Goal: Browse casually

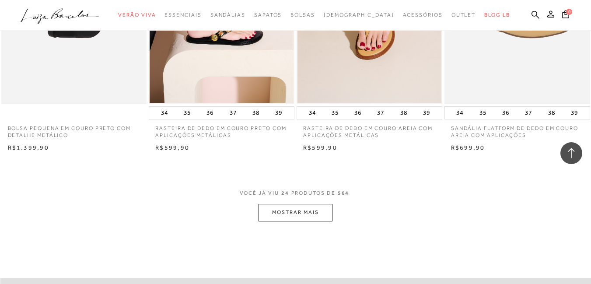
scroll to position [1659, 0]
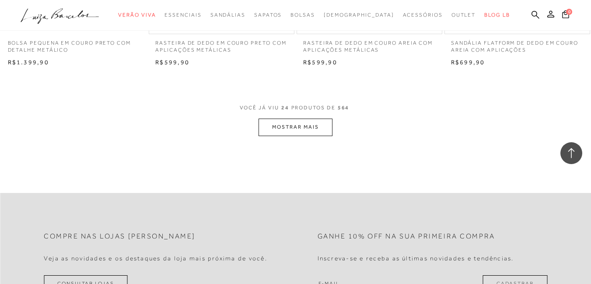
click at [287, 122] on button "MOSTRAR MAIS" at bounding box center [295, 127] width 73 height 17
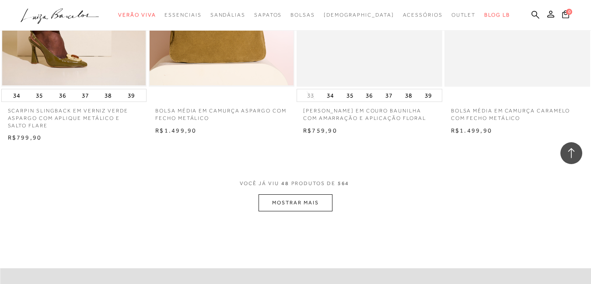
scroll to position [3264, 0]
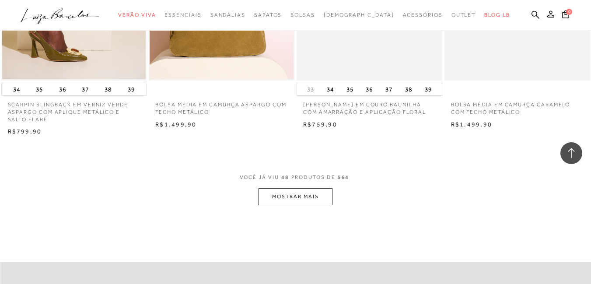
click at [292, 196] on button "MOSTRAR MAIS" at bounding box center [295, 196] width 73 height 17
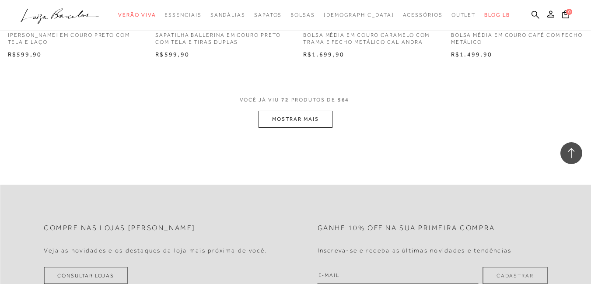
scroll to position [5009, 0]
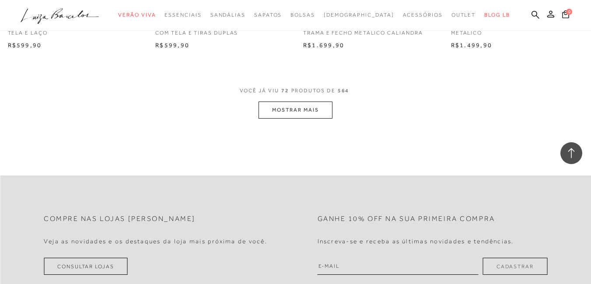
click at [315, 109] on button "MOSTRAR MAIS" at bounding box center [295, 109] width 73 height 17
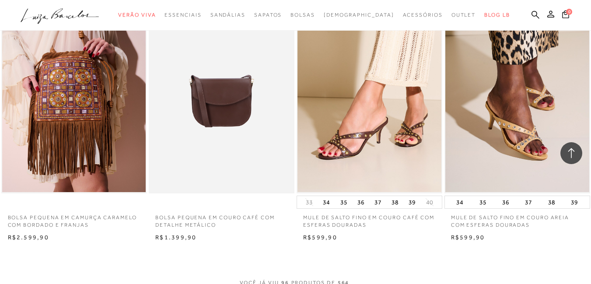
scroll to position [6636, 0]
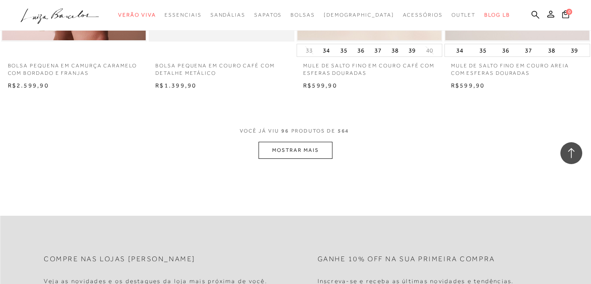
click at [296, 147] on button "MOSTRAR MAIS" at bounding box center [295, 150] width 73 height 17
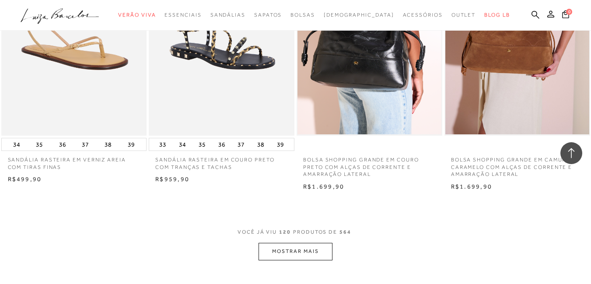
scroll to position [8280, 0]
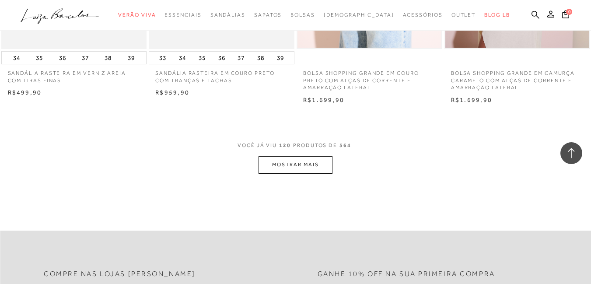
click at [307, 167] on button "MOSTRAR MAIS" at bounding box center [295, 164] width 73 height 17
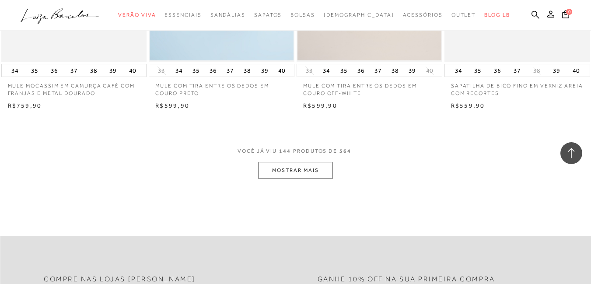
scroll to position [10070, 0]
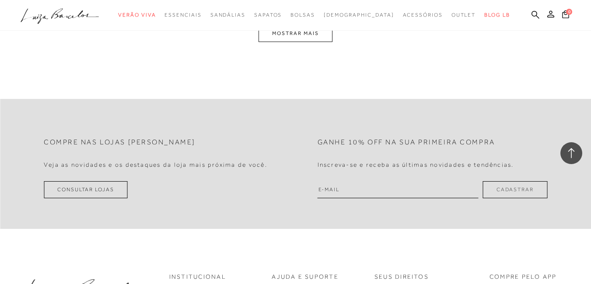
click at [315, 34] on button "MOSTRAR MAIS" at bounding box center [295, 33] width 73 height 17
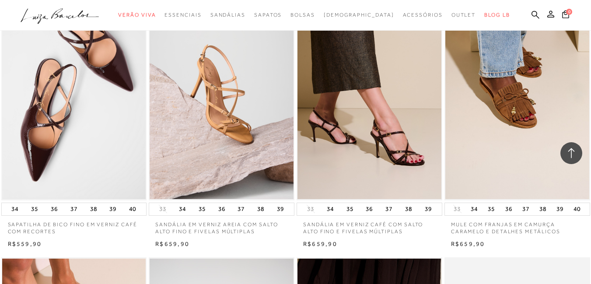
scroll to position [11730, 0]
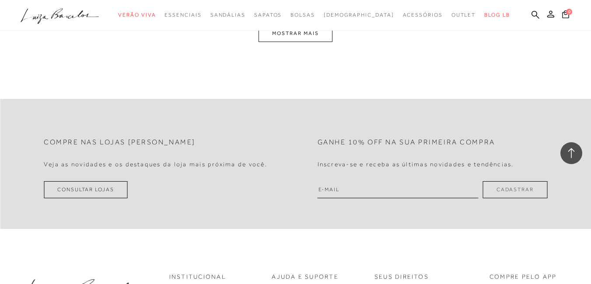
click at [312, 35] on button "MOSTRAR MAIS" at bounding box center [295, 33] width 73 height 17
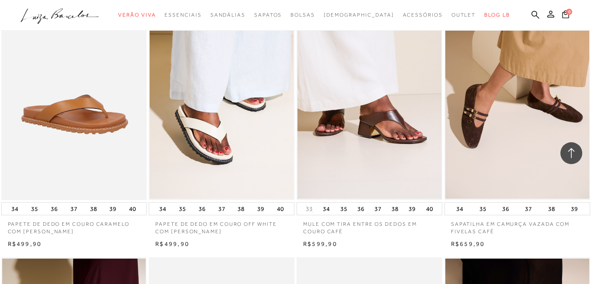
scroll to position [13383, 0]
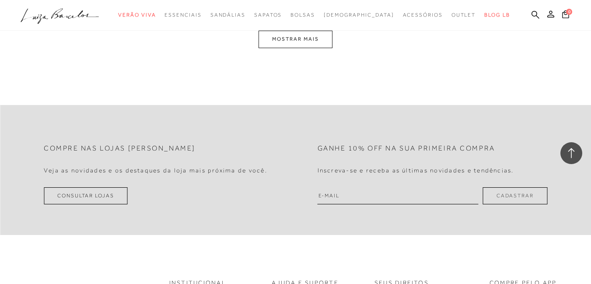
click at [287, 39] on button "MOSTRAR MAIS" at bounding box center [295, 39] width 73 height 17
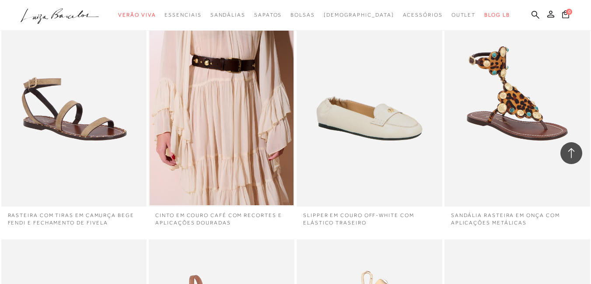
scroll to position [16730, 0]
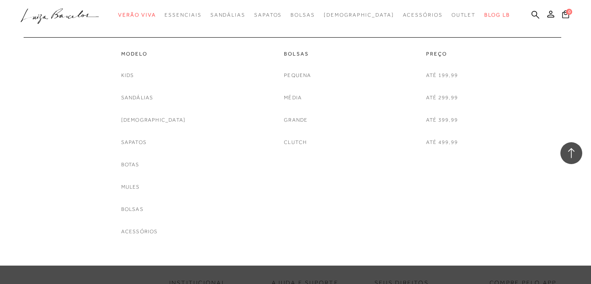
click at [321, 35] on div at bounding box center [290, 32] width 533 height 9
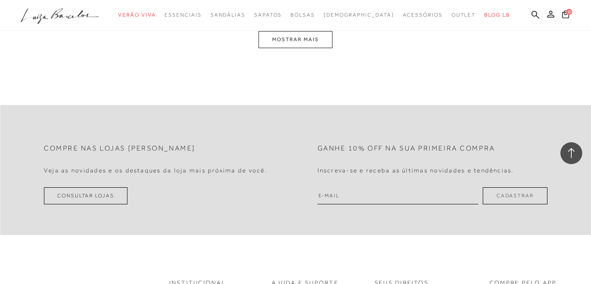
scroll to position [16544, 0]
